Goal: Task Accomplishment & Management: Use online tool/utility

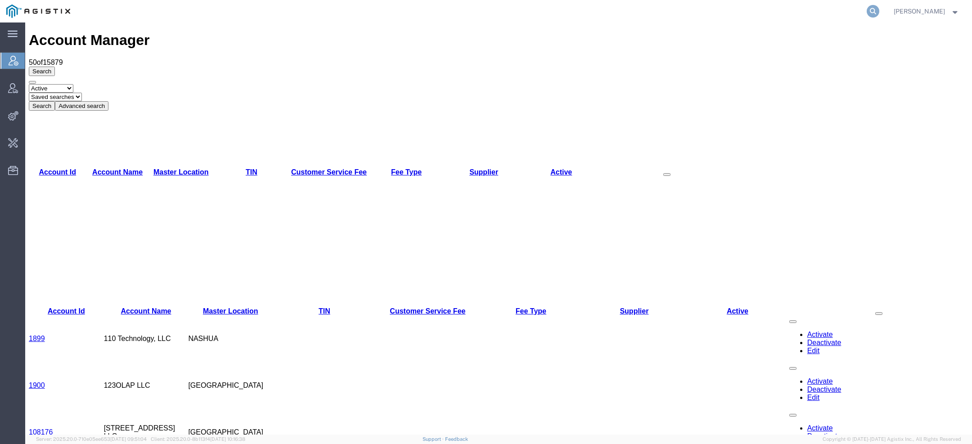
click at [872, 9] on icon at bounding box center [873, 11] width 13 height 13
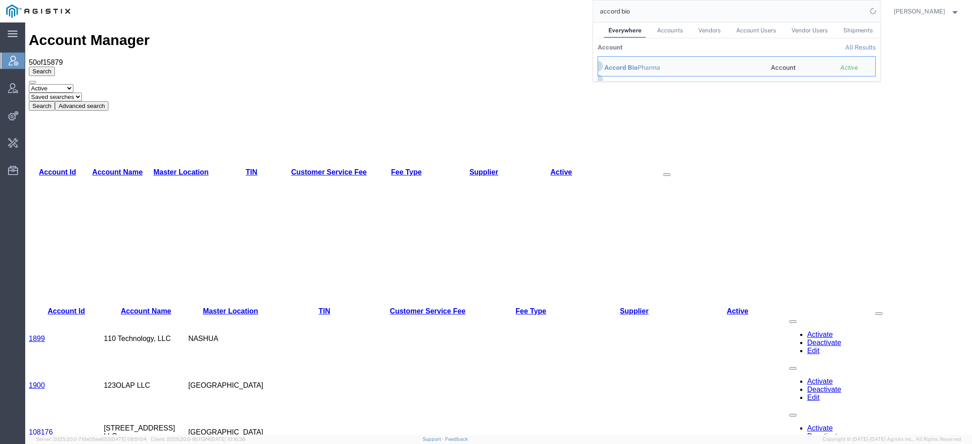
drag, startPoint x: 634, startPoint y: 14, endPoint x: 565, endPoint y: -2, distance: 71.5
click at [565, 0] on html "main_menu Created with Sketch. Collapse Menu Account Manager Vendor Manager Int…" at bounding box center [486, 222] width 972 height 444
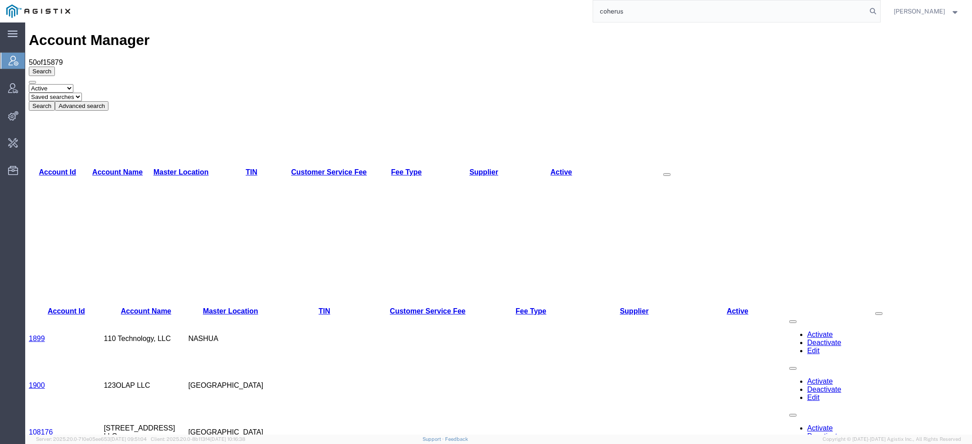
type input "coherus"
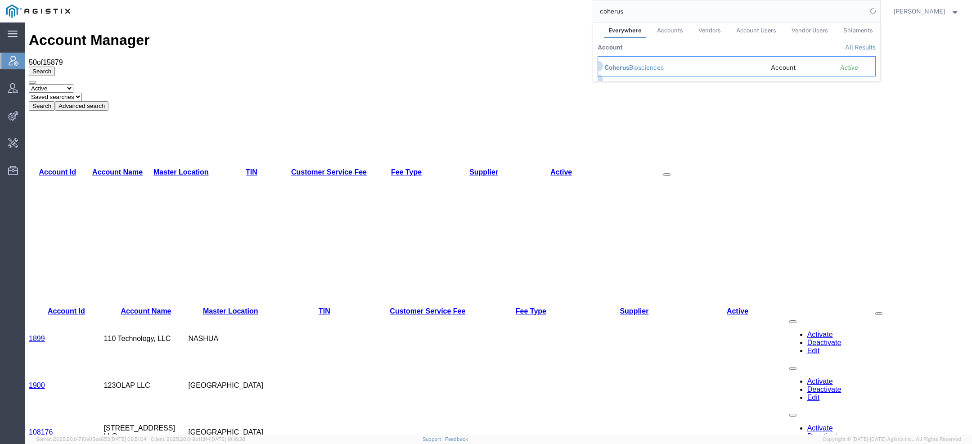
click at [641, 67] on div "Coherus Biosciences" at bounding box center [681, 67] width 154 height 9
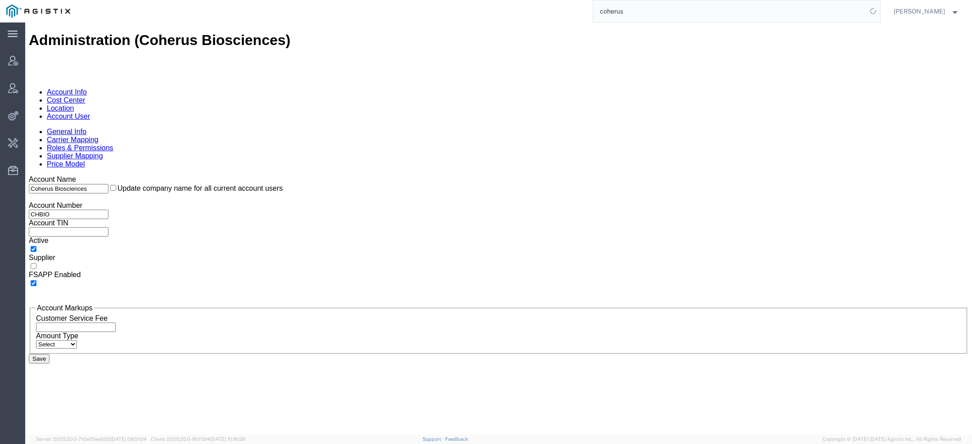
click at [90, 112] on link "Account User" at bounding box center [68, 116] width 43 height 8
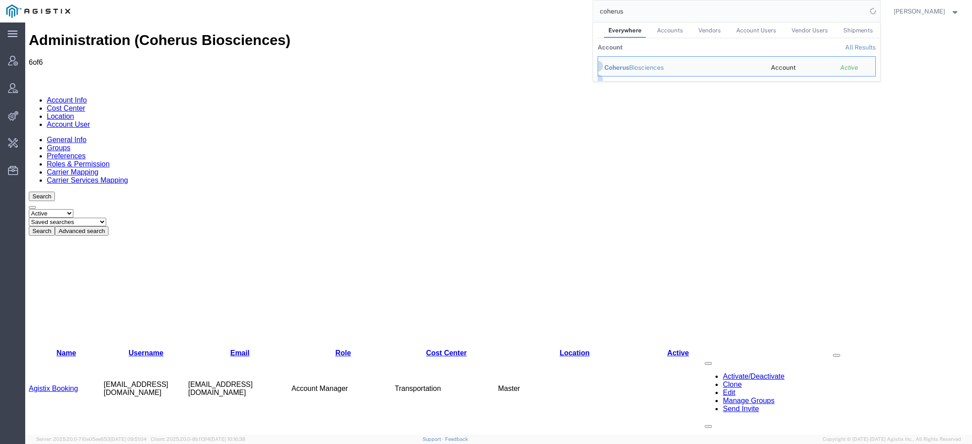
click at [69, 444] on link "Agistix Services" at bounding box center [54, 452] width 51 height 8
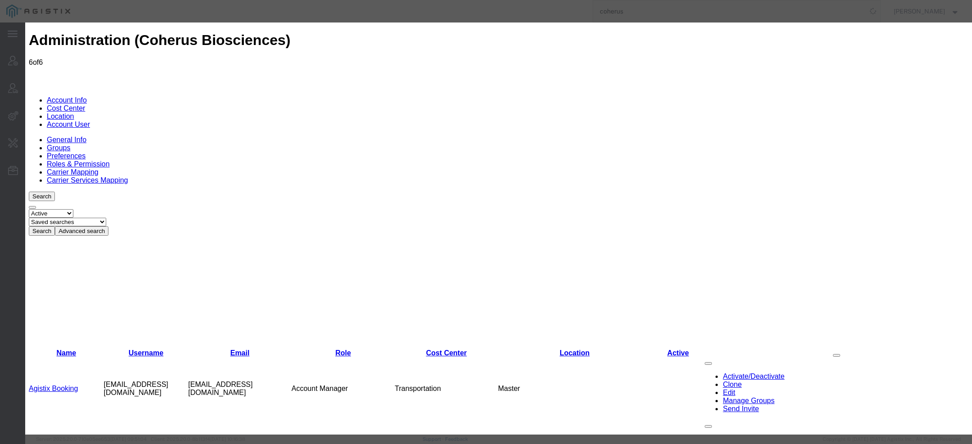
select select "COSTCENTER"
select select "66091"
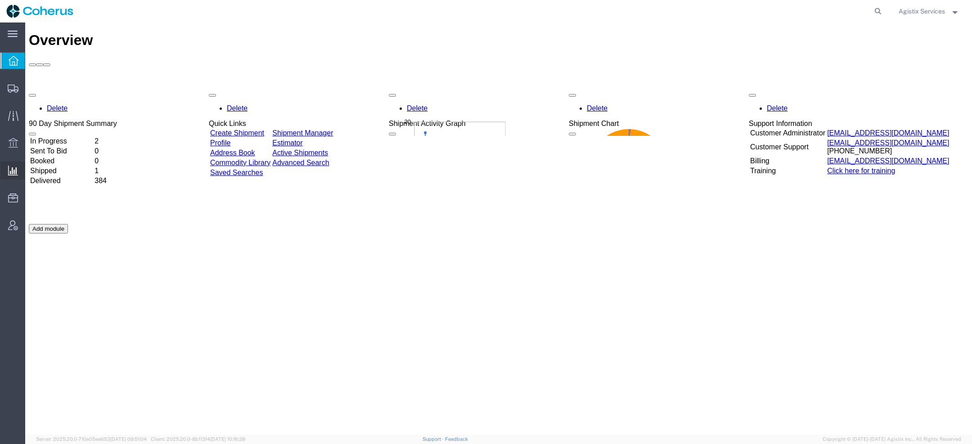
click at [0, 0] on span "Saved Reports" at bounding box center [0, 0] width 0 height 0
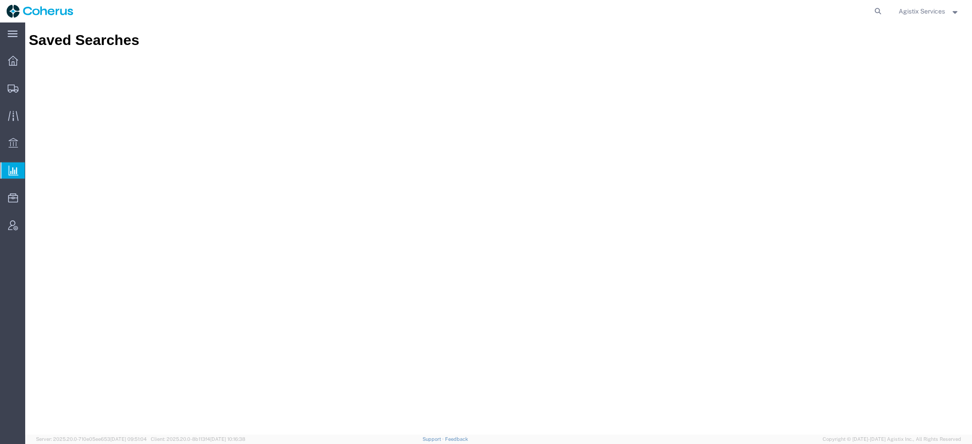
drag, startPoint x: 918, startPoint y: 8, endPoint x: 936, endPoint y: 22, distance: 23.4
click at [918, 8] on span "Agistix Services" at bounding box center [922, 11] width 46 height 10
click at [921, 13] on span "Agistix Services" at bounding box center [922, 11] width 46 height 10
click at [929, 9] on span "Agistix Services" at bounding box center [922, 11] width 46 height 10
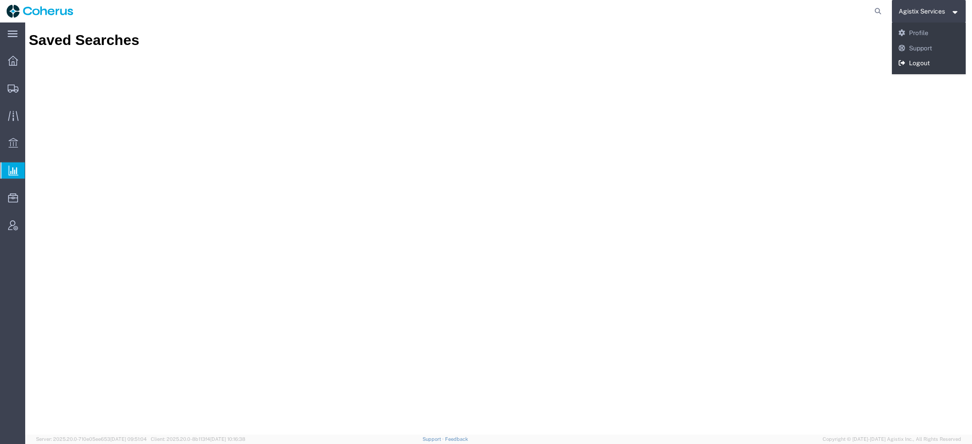
click at [915, 69] on link "Logout" at bounding box center [929, 63] width 74 height 15
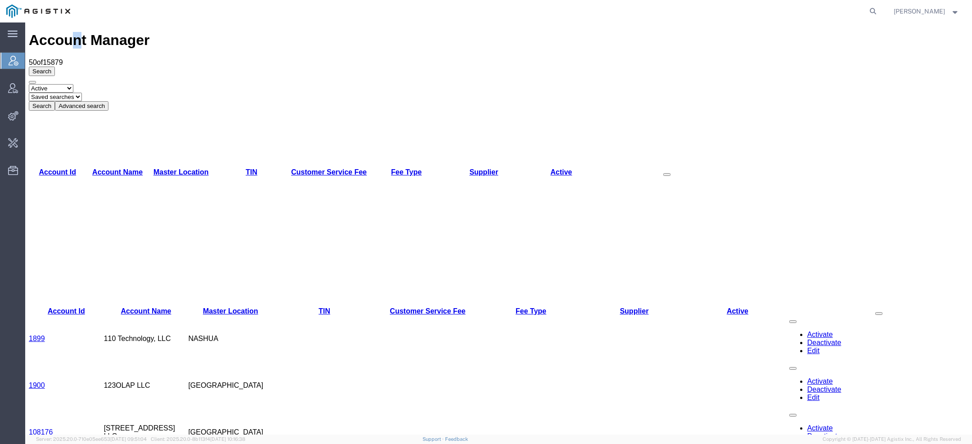
drag, startPoint x: 67, startPoint y: 35, endPoint x: 72, endPoint y: 35, distance: 5.8
click at [73, 35] on h1 "Account Manager" at bounding box center [499, 40] width 940 height 17
copy h1 "n"
click at [872, 10] on icon at bounding box center [873, 11] width 13 height 13
type input "bices"
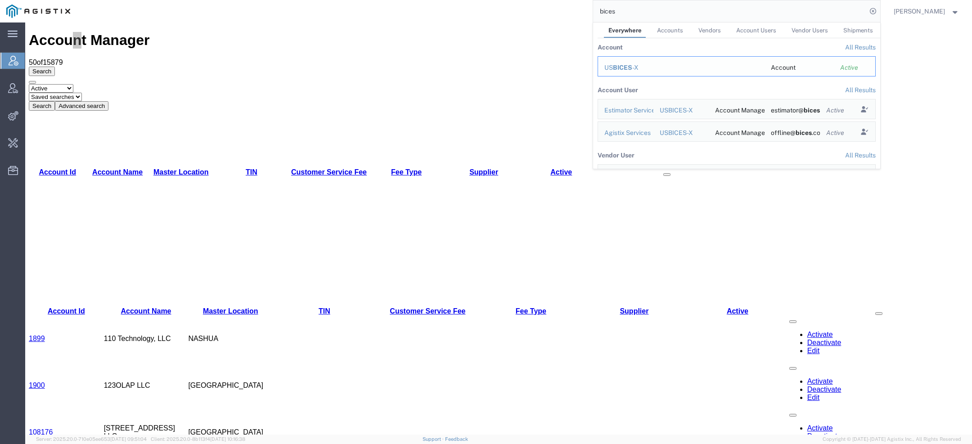
click at [627, 66] on span "BICES" at bounding box center [622, 67] width 19 height 7
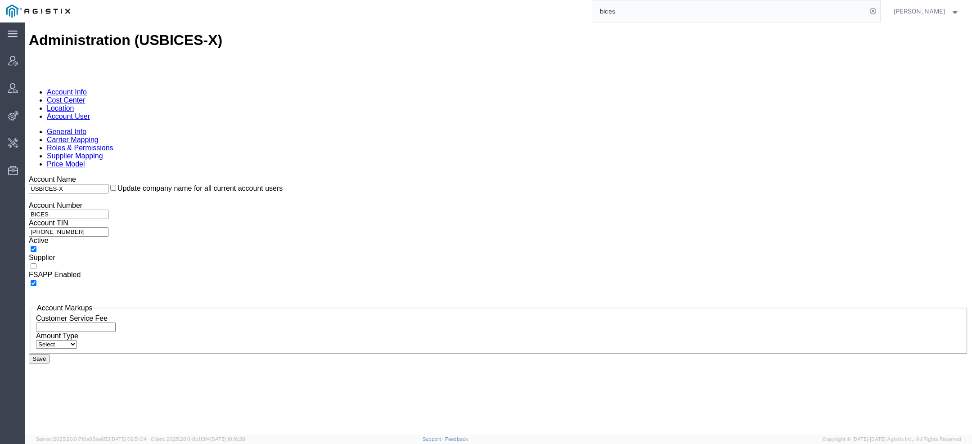
click at [90, 112] on link "Account User" at bounding box center [68, 116] width 43 height 8
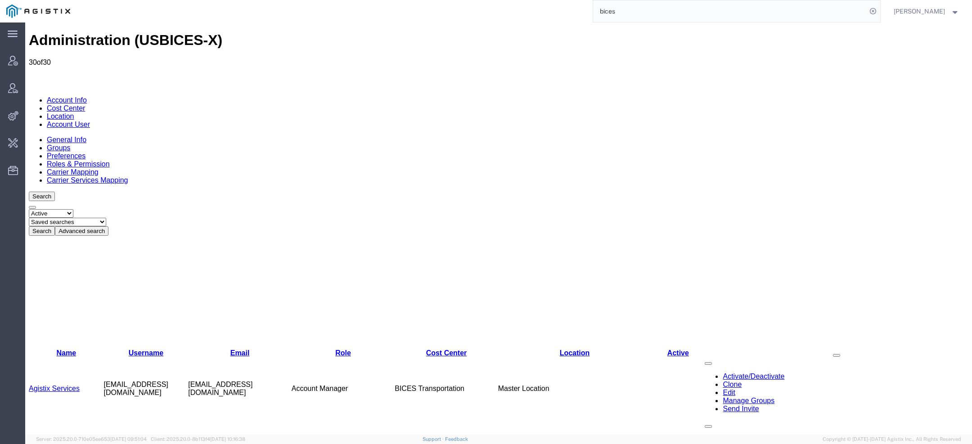
click at [64, 385] on link "Agistix Services" at bounding box center [54, 389] width 51 height 8
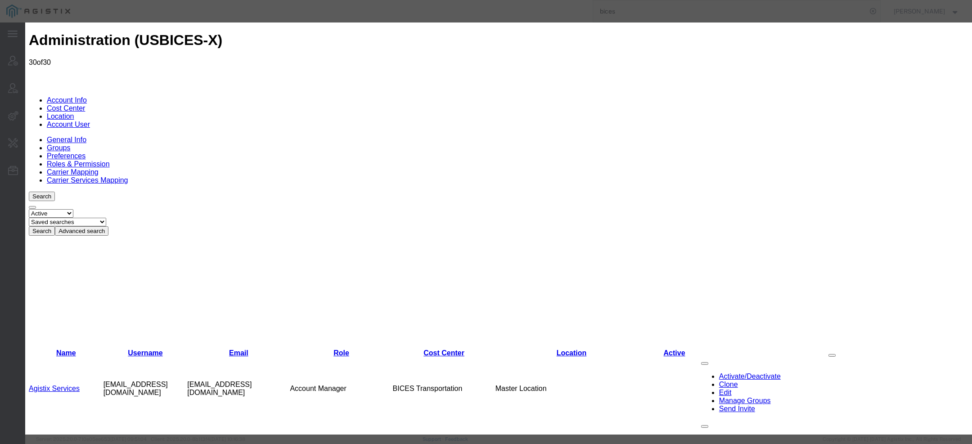
select select "COSTCENTER"
select select "43968"
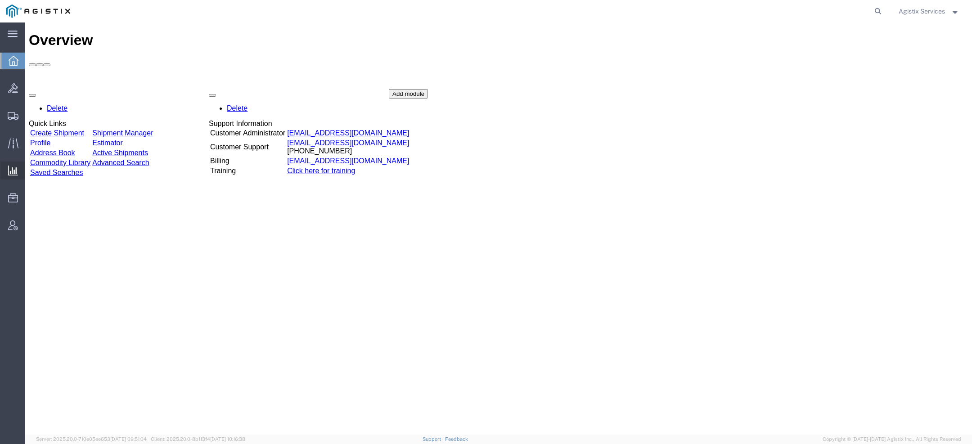
click at [0, 0] on span "Ad Hoc Reports" at bounding box center [0, 0] width 0 height 0
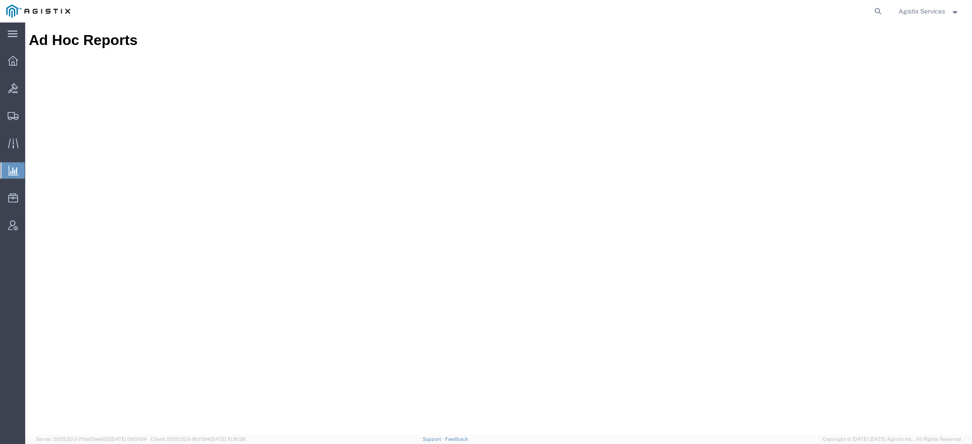
click at [916, 11] on span "Agistix Services" at bounding box center [922, 11] width 46 height 10
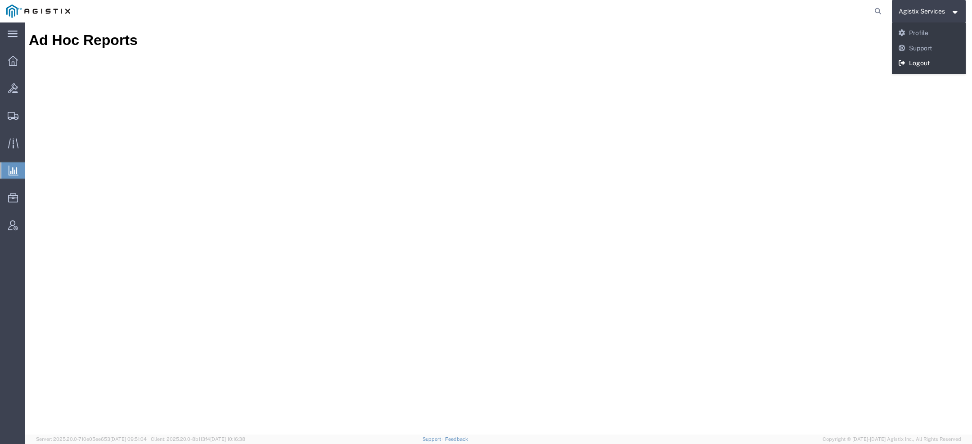
click at [919, 58] on link "Logout" at bounding box center [929, 63] width 74 height 15
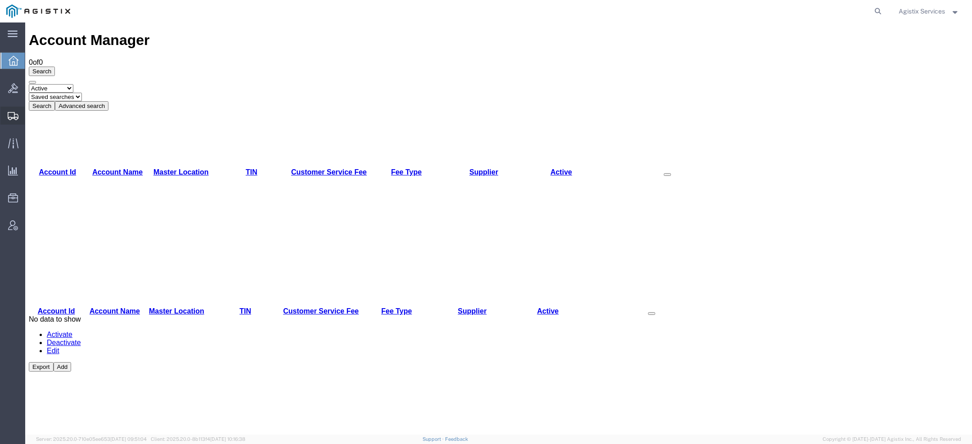
click at [11, 123] on div at bounding box center [12, 116] width 25 height 18
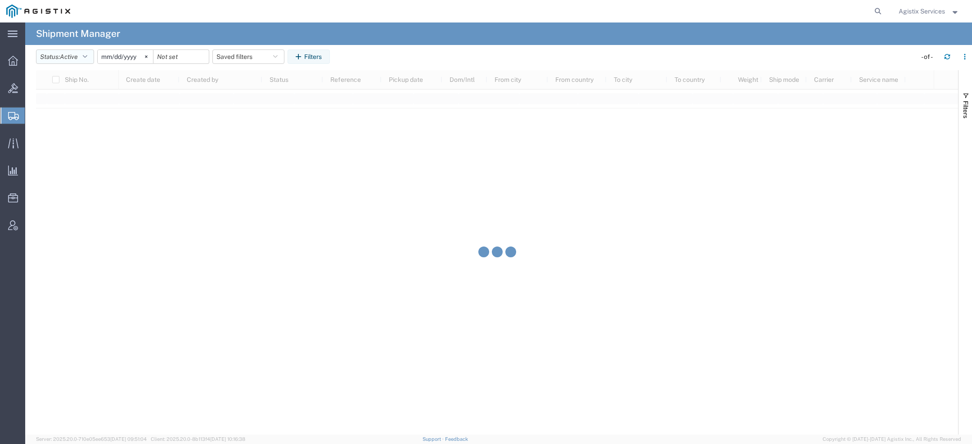
click at [77, 57] on span "Active" at bounding box center [69, 56] width 18 height 7
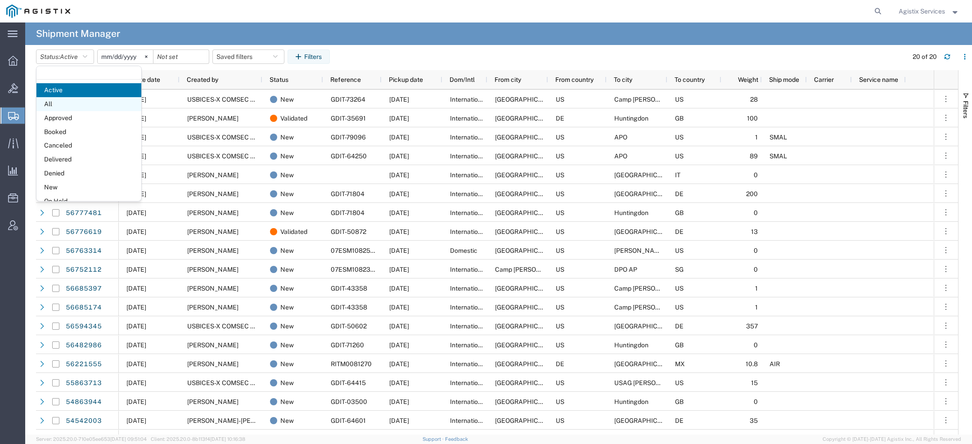
click at [60, 104] on span "All" at bounding box center [88, 104] width 105 height 14
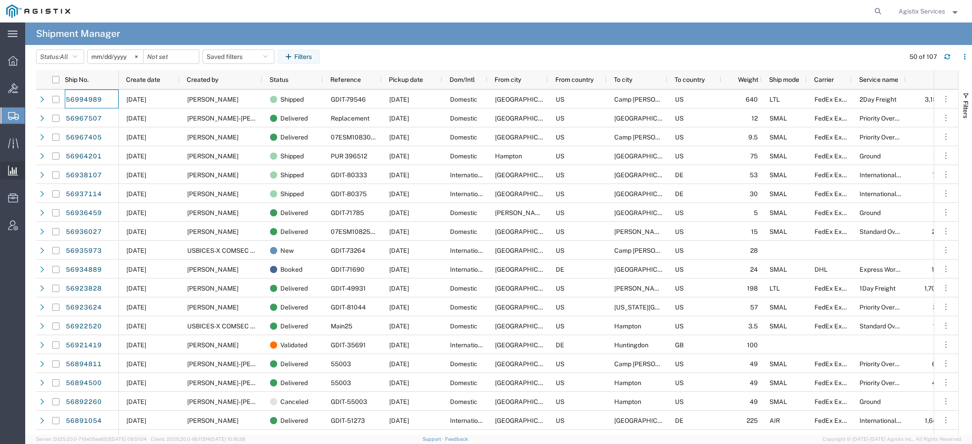
click at [0, 0] on span "Ad Hoc Reports" at bounding box center [0, 0] width 0 height 0
